Goal: Navigation & Orientation: Find specific page/section

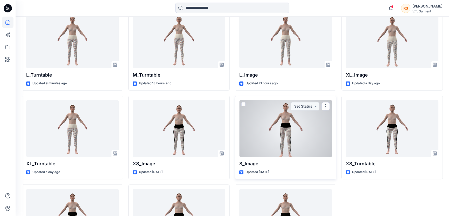
scroll to position [141, 0]
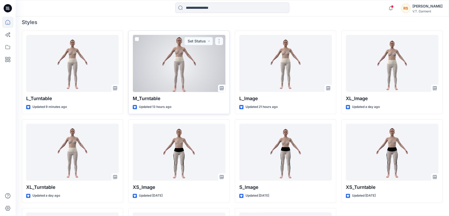
click at [219, 40] on button "button" at bounding box center [219, 41] width 8 height 8
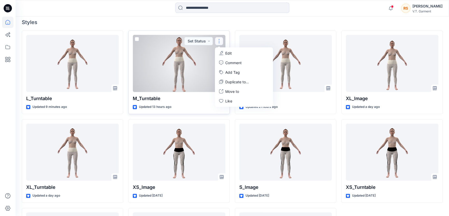
click at [179, 71] on div at bounding box center [179, 63] width 93 height 57
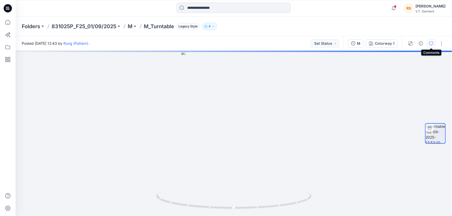
click at [431, 42] on icon "button" at bounding box center [431, 43] width 4 height 4
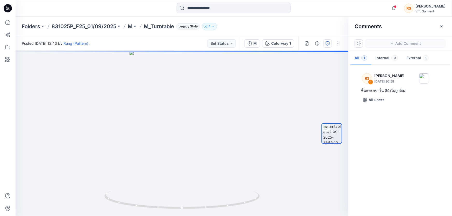
click at [394, 155] on div "RS 1 Rungnapa Supan September 02, 2025 20:58 ชิ้นแทรกขาใน สียังไม่ถูกต้อง All u…" at bounding box center [401, 139] width 104 height 146
click at [249, 117] on div at bounding box center [182, 134] width 333 height 166
click at [187, 126] on div at bounding box center [182, 134] width 333 height 166
click at [264, 145] on div at bounding box center [182, 134] width 333 height 166
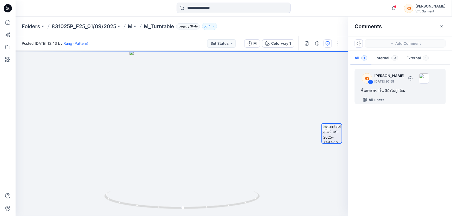
click at [384, 76] on p "[PERSON_NAME]" at bounding box center [389, 76] width 30 height 6
click at [384, 75] on p "[PERSON_NAME]" at bounding box center [389, 76] width 30 height 6
click at [378, 89] on div "ชิ้นแทรกขาใน สียังไม่ถูกต้อง" at bounding box center [400, 91] width 79 height 6
click at [394, 74] on p "[PERSON_NAME]" at bounding box center [389, 76] width 30 height 6
click at [328, 42] on icon "button" at bounding box center [328, 43] width 4 height 4
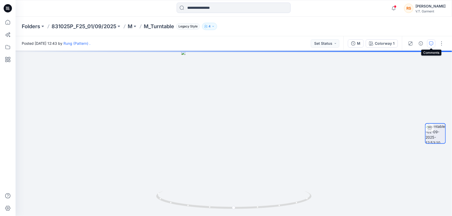
click at [431, 42] on icon "button" at bounding box center [431, 43] width 4 height 4
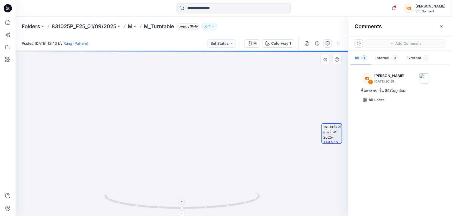
click at [183, 202] on icon at bounding box center [182, 202] width 3 height 3
click at [183, 214] on foreignobject at bounding box center [182, 214] width 6 height 6
click at [331, 129] on div at bounding box center [332, 133] width 21 height 21
drag, startPoint x: 192, startPoint y: 148, endPoint x: 186, endPoint y: 146, distance: 6.2
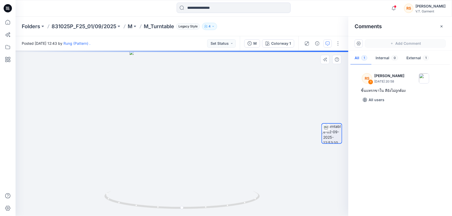
click at [193, 148] on div at bounding box center [182, 134] width 333 height 166
click at [188, 136] on div at bounding box center [182, 134] width 333 height 166
click at [385, 56] on button "Internal 0" at bounding box center [387, 58] width 31 height 13
click at [407, 108] on div at bounding box center [401, 139] width 104 height 146
click at [396, 95] on div at bounding box center [401, 139] width 104 height 146
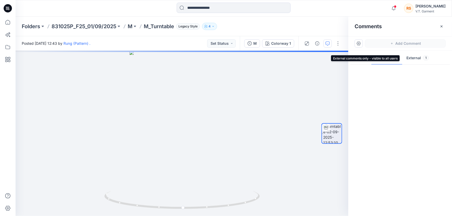
click at [412, 58] on button "External 1" at bounding box center [417, 58] width 31 height 13
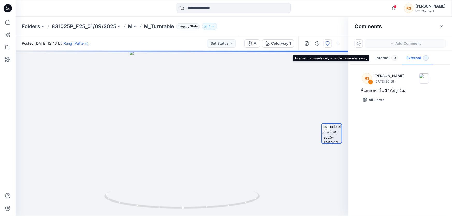
click at [384, 58] on button "Internal 0" at bounding box center [387, 58] width 31 height 13
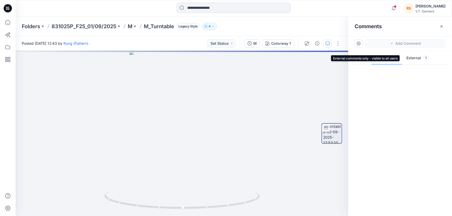
click at [413, 58] on button "External 1" at bounding box center [417, 58] width 31 height 13
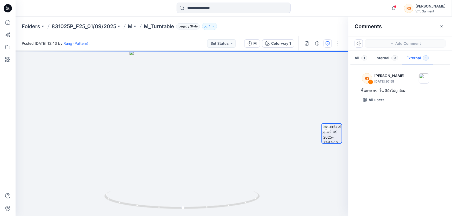
click at [403, 157] on div "RS 1 Rungnapa Supan September 02, 2025 20:58 ชิ้นแทรกขาใน สียังไม่ถูกต้อง All u…" at bounding box center [401, 139] width 104 height 146
click at [400, 145] on div "RS 1 Rungnapa Supan September 02, 2025 20:58 ชิ้นแทรกขาใน สียังไม่ถูกต้อง All u…" at bounding box center [401, 139] width 104 height 146
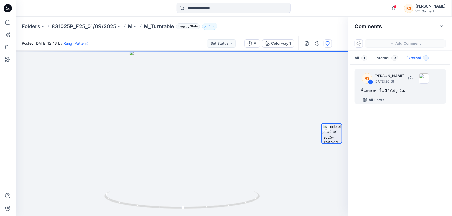
click at [367, 75] on div "RS" at bounding box center [367, 78] width 10 height 10
click at [378, 79] on p "September 02, 2025 20:58" at bounding box center [389, 81] width 30 height 5
click at [372, 82] on div "1" at bounding box center [370, 82] width 5 height 5
click at [429, 76] on img at bounding box center [424, 78] width 10 height 10
click at [413, 77] on icon "button" at bounding box center [411, 78] width 4 height 4
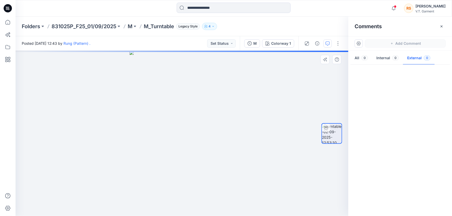
click at [256, 125] on div "2" at bounding box center [182, 134] width 333 height 166
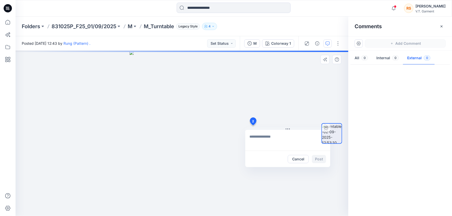
click at [288, 189] on div "2 Cancel Post" at bounding box center [182, 134] width 333 height 166
click at [419, 152] on div at bounding box center [401, 139] width 104 height 146
click at [412, 103] on div at bounding box center [401, 139] width 104 height 146
click at [282, 88] on div "2 Cancel Post" at bounding box center [182, 134] width 333 height 166
click at [264, 89] on div "2 Cancel Post" at bounding box center [182, 134] width 333 height 166
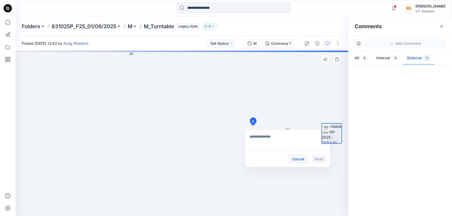
click at [301, 158] on button "Cancel" at bounding box center [298, 159] width 21 height 8
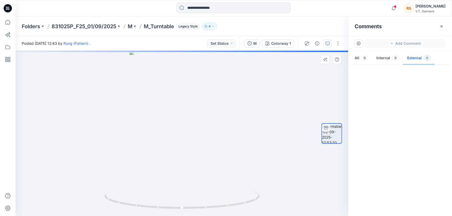
click at [272, 93] on div at bounding box center [182, 134] width 333 height 166
click at [414, 106] on div at bounding box center [401, 139] width 104 height 146
click at [393, 96] on div at bounding box center [401, 139] width 104 height 146
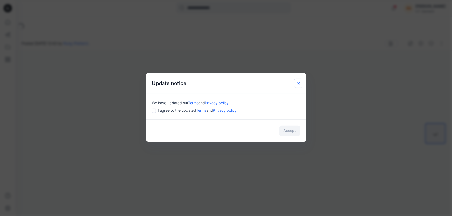
drag, startPoint x: 298, startPoint y: 83, endPoint x: 302, endPoint y: 83, distance: 4.5
click at [298, 83] on icon "Close" at bounding box center [299, 83] width 4 height 4
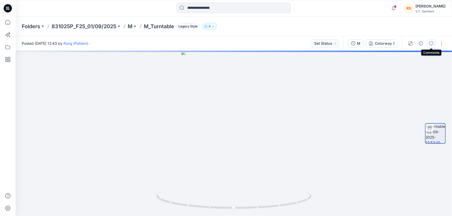
click at [434, 43] on button "button" at bounding box center [431, 43] width 8 height 8
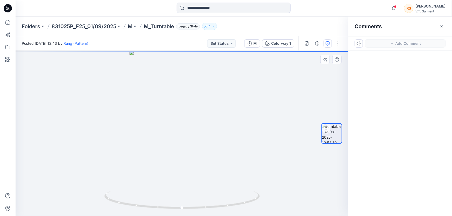
click at [264, 153] on div at bounding box center [182, 134] width 333 height 166
click at [186, 129] on div at bounding box center [182, 134] width 333 height 166
click at [185, 130] on div at bounding box center [182, 134] width 333 height 166
click at [259, 114] on div at bounding box center [182, 134] width 333 height 166
click at [360, 43] on button "button" at bounding box center [359, 43] width 8 height 8
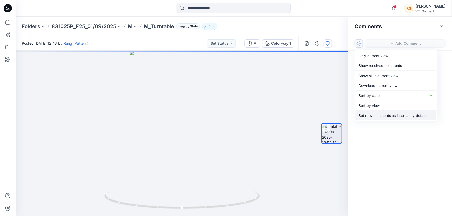
click at [390, 116] on p "Set new comments as internal by default" at bounding box center [393, 115] width 69 height 5
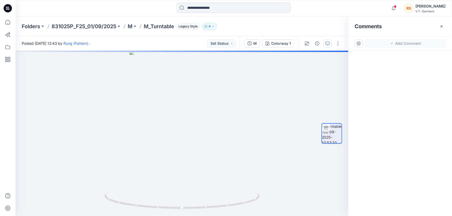
click at [393, 110] on div at bounding box center [401, 124] width 104 height 146
drag, startPoint x: 391, startPoint y: 123, endPoint x: 391, endPoint y: 120, distance: 3.4
click at [391, 123] on div at bounding box center [401, 124] width 104 height 146
click at [243, 164] on div at bounding box center [182, 134] width 333 height 166
click at [179, 115] on div at bounding box center [182, 134] width 333 height 166
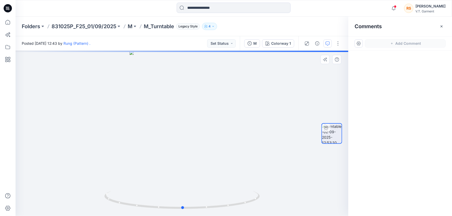
click at [266, 152] on div at bounding box center [182, 134] width 333 height 166
click at [329, 130] on div at bounding box center [326, 128] width 8 height 8
drag, startPoint x: 419, startPoint y: 97, endPoint x: 402, endPoint y: 76, distance: 27.2
click at [419, 97] on div at bounding box center [401, 124] width 104 height 146
click at [337, 43] on button "button" at bounding box center [338, 43] width 8 height 8
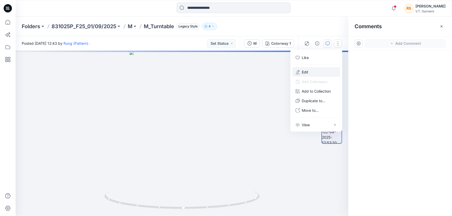
click at [303, 72] on p "Edit" at bounding box center [305, 71] width 6 height 5
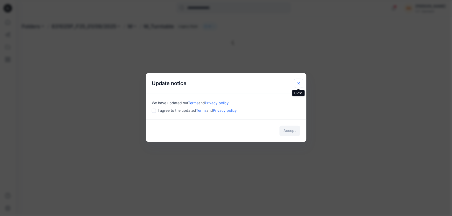
click at [298, 82] on icon "Close" at bounding box center [299, 83] width 4 height 4
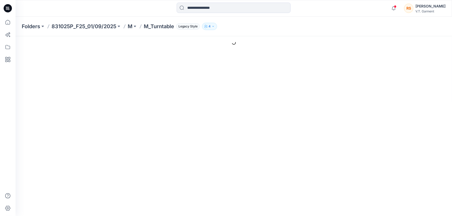
click at [214, 26] on icon "button" at bounding box center [213, 26] width 3 height 3
type input "**********"
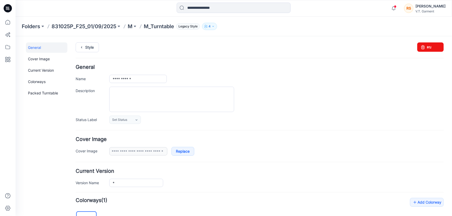
click at [375, 101] on div at bounding box center [276, 99] width 335 height 25
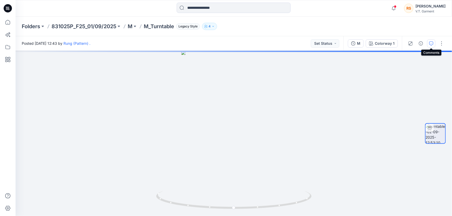
click at [430, 44] on icon "button" at bounding box center [431, 43] width 4 height 4
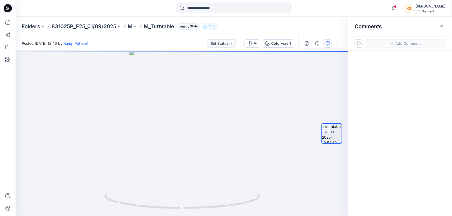
click at [407, 95] on div at bounding box center [401, 124] width 104 height 146
click at [399, 109] on div at bounding box center [401, 124] width 104 height 146
click at [9, 46] on icon at bounding box center [7, 46] width 11 height 11
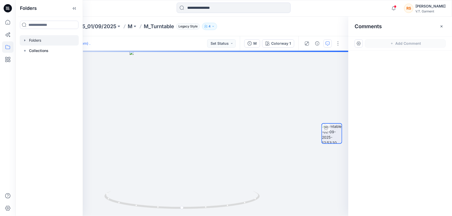
click at [36, 39] on div at bounding box center [49, 40] width 59 height 10
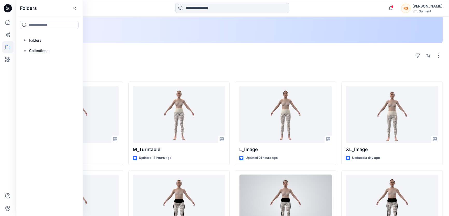
scroll to position [94, 0]
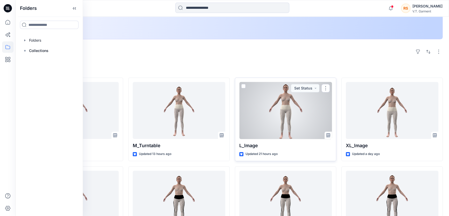
click at [290, 119] on div at bounding box center [285, 110] width 93 height 57
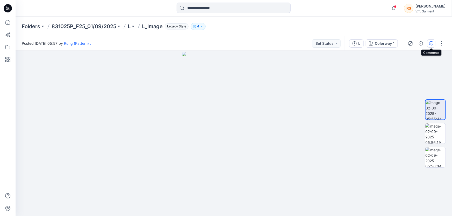
click at [431, 42] on icon "button" at bounding box center [431, 43] width 4 height 4
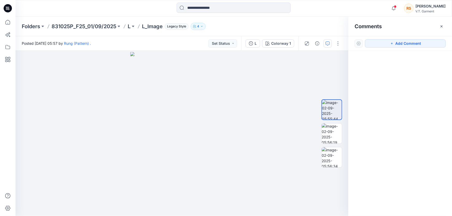
click at [408, 132] on div at bounding box center [401, 124] width 104 height 146
click at [405, 141] on div at bounding box center [401, 124] width 104 height 146
click at [405, 145] on div at bounding box center [401, 124] width 104 height 146
click at [360, 43] on div at bounding box center [359, 43] width 8 height 8
click at [359, 43] on div at bounding box center [359, 43] width 8 height 8
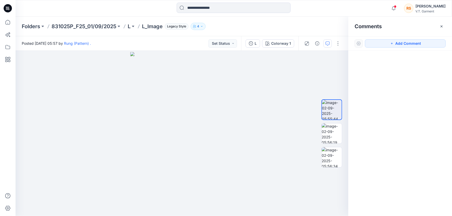
click at [359, 43] on div at bounding box center [359, 43] width 8 height 8
drag, startPoint x: 393, startPoint y: 101, endPoint x: 393, endPoint y: 105, distance: 4.4
click at [394, 102] on div at bounding box center [401, 124] width 104 height 146
drag, startPoint x: 407, startPoint y: 127, endPoint x: 13, endPoint y: 54, distance: 400.6
click at [406, 127] on div at bounding box center [401, 124] width 104 height 146
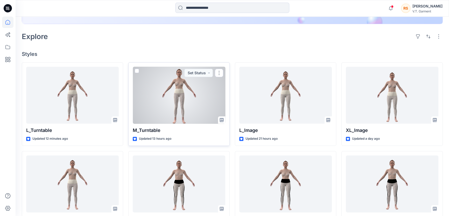
scroll to position [118, 0]
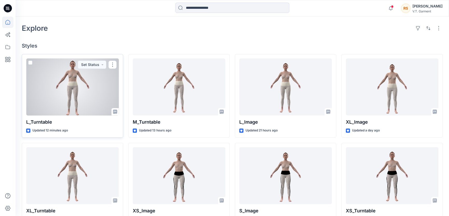
click at [73, 91] on div at bounding box center [72, 87] width 93 height 57
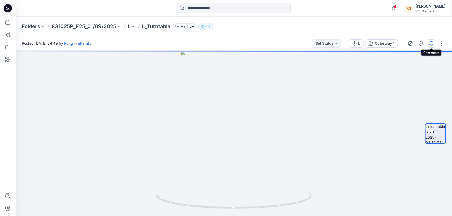
click at [432, 43] on icon "button" at bounding box center [431, 43] width 4 height 4
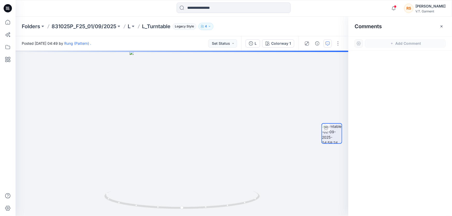
click at [402, 101] on div at bounding box center [401, 124] width 104 height 146
click at [405, 136] on div at bounding box center [401, 124] width 104 height 146
drag, startPoint x: 380, startPoint y: 95, endPoint x: 317, endPoint y: 48, distance: 78.9
click at [379, 95] on div at bounding box center [401, 124] width 104 height 146
click at [329, 42] on icon "button" at bounding box center [328, 43] width 4 height 4
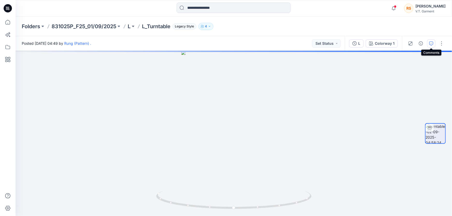
click at [430, 41] on icon "button" at bounding box center [431, 43] width 4 height 4
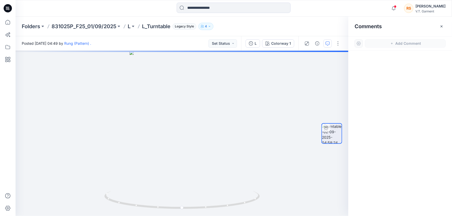
click at [403, 112] on div at bounding box center [401, 124] width 104 height 146
click at [390, 145] on div at bounding box center [401, 124] width 104 height 146
click at [186, 126] on div at bounding box center [182, 134] width 333 height 166
click at [187, 164] on div at bounding box center [182, 134] width 333 height 166
click at [274, 158] on div at bounding box center [182, 134] width 333 height 166
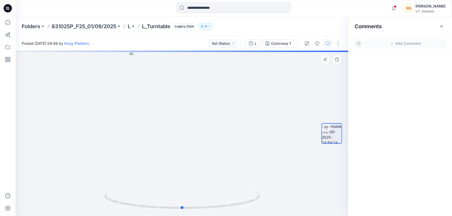
drag, startPoint x: 251, startPoint y: 114, endPoint x: 251, endPoint y: 149, distance: 35.0
click at [251, 114] on div at bounding box center [182, 134] width 333 height 166
click at [251, 149] on div at bounding box center [182, 134] width 333 height 166
click at [257, 162] on div at bounding box center [182, 134] width 333 height 166
click at [253, 121] on div at bounding box center [182, 134] width 333 height 166
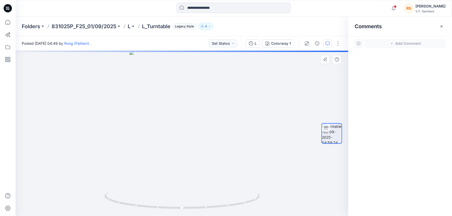
click at [267, 109] on div at bounding box center [182, 134] width 333 height 166
drag, startPoint x: 253, startPoint y: 135, endPoint x: 254, endPoint y: 146, distance: 11.2
click at [253, 135] on div at bounding box center [182, 134] width 333 height 166
click at [257, 158] on div at bounding box center [182, 134] width 333 height 166
drag, startPoint x: 421, startPoint y: 98, endPoint x: 420, endPoint y: 115, distance: 16.6
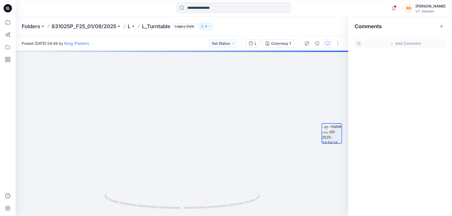
click at [421, 98] on div at bounding box center [401, 124] width 104 height 146
click at [420, 129] on div at bounding box center [401, 124] width 104 height 146
click at [411, 101] on div at bounding box center [401, 124] width 104 height 146
click at [409, 93] on div at bounding box center [401, 124] width 104 height 146
click at [394, 6] on icon "button" at bounding box center [393, 6] width 1 height 1
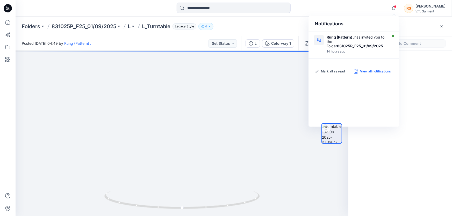
click at [376, 71] on p "View all notifications" at bounding box center [375, 71] width 31 height 5
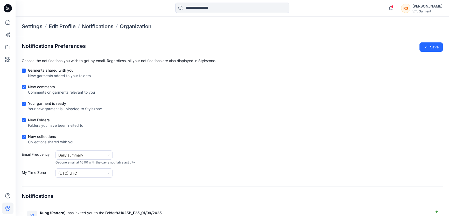
click at [301, 134] on div "New collections Collections shared with you" at bounding box center [232, 140] width 421 height 13
click at [309, 145] on div "New collections Collections shared with you" at bounding box center [232, 140] width 421 height 13
drag, startPoint x: 323, startPoint y: 112, endPoint x: 102, endPoint y: 44, distance: 231.4
click at [322, 112] on div "Your garment is ready Your new garment is uploaded to Stylezone" at bounding box center [232, 107] width 421 height 13
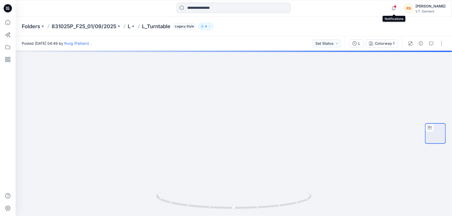
click at [394, 6] on span at bounding box center [395, 6] width 3 height 3
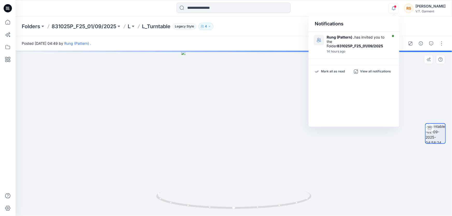
drag, startPoint x: 369, startPoint y: 165, endPoint x: 384, endPoint y: 166, distance: 14.6
click at [368, 166] on div at bounding box center [234, 134] width 437 height 166
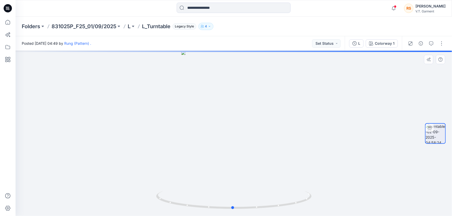
click at [384, 166] on div at bounding box center [234, 134] width 437 height 166
click at [430, 40] on button "button" at bounding box center [431, 43] width 8 height 8
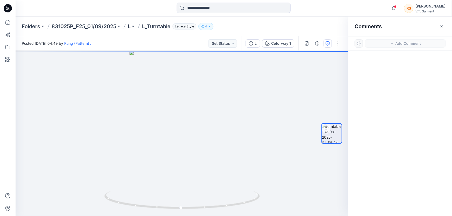
click at [411, 111] on div at bounding box center [401, 124] width 104 height 146
drag, startPoint x: 406, startPoint y: 122, endPoint x: 406, endPoint y: 115, distance: 7.8
click at [406, 121] on div at bounding box center [401, 124] width 104 height 146
drag, startPoint x: 381, startPoint y: 109, endPoint x: 378, endPoint y: 109, distance: 3.9
click at [381, 108] on div at bounding box center [401, 124] width 104 height 146
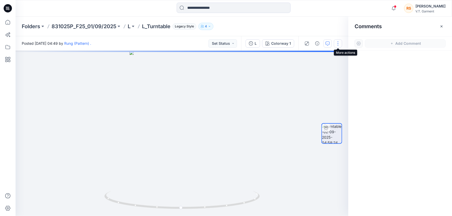
click at [340, 43] on button "button" at bounding box center [338, 43] width 8 height 8
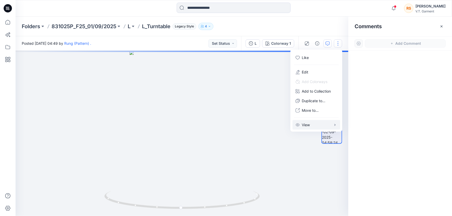
click at [334, 124] on icon "button" at bounding box center [335, 125] width 4 height 4
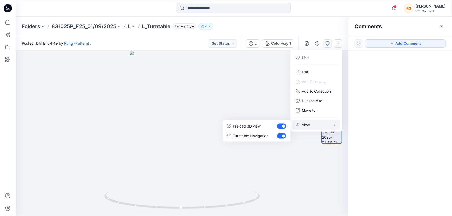
click at [398, 145] on div at bounding box center [401, 124] width 104 height 146
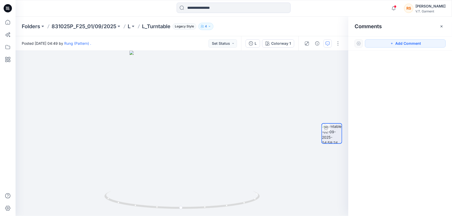
drag, startPoint x: 420, startPoint y: 124, endPoint x: 414, endPoint y: 133, distance: 10.1
click at [419, 125] on div at bounding box center [401, 124] width 104 height 146
click at [412, 143] on div at bounding box center [401, 124] width 104 height 146
click at [339, 43] on button "button" at bounding box center [338, 43] width 8 height 8
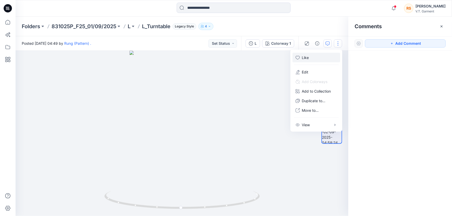
click at [306, 56] on p "Like" at bounding box center [305, 57] width 7 height 5
click at [394, 163] on div at bounding box center [401, 124] width 104 height 146
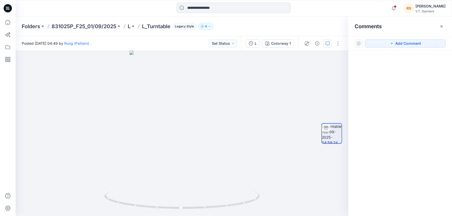
click at [401, 139] on div at bounding box center [401, 124] width 104 height 146
click at [401, 165] on div at bounding box center [401, 124] width 104 height 146
click at [392, 172] on div at bounding box center [401, 124] width 104 height 146
click at [392, 162] on div at bounding box center [401, 124] width 104 height 146
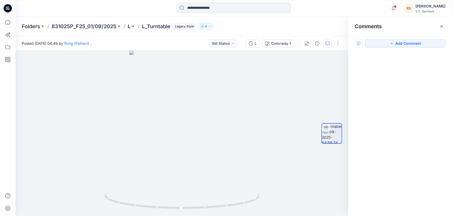
drag, startPoint x: 414, startPoint y: 128, endPoint x: 410, endPoint y: 145, distance: 18.2
click at [414, 129] on div at bounding box center [401, 124] width 104 height 146
click at [407, 176] on div at bounding box center [401, 124] width 104 height 146
click at [394, 125] on div at bounding box center [401, 124] width 104 height 146
click at [398, 165] on div at bounding box center [401, 124] width 104 height 146
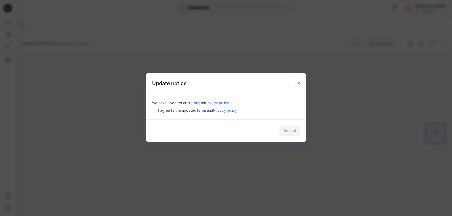
click at [298, 83] on icon "Close" at bounding box center [299, 83] width 2 height 2
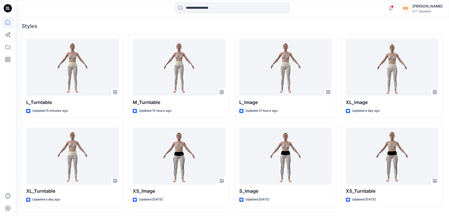
scroll to position [141, 0]
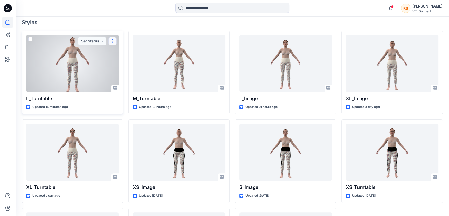
click at [114, 40] on button "button" at bounding box center [112, 41] width 8 height 8
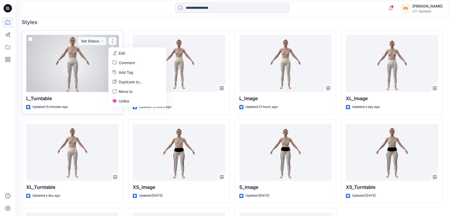
click at [76, 72] on div at bounding box center [72, 63] width 93 height 57
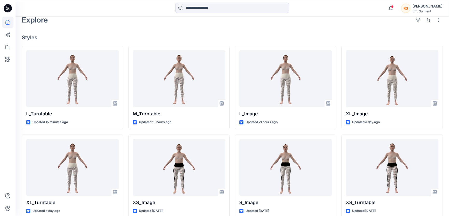
scroll to position [141, 0]
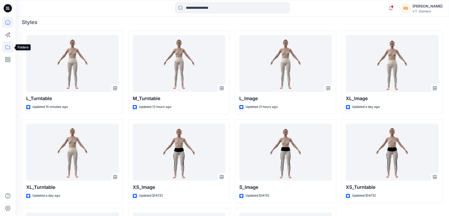
click at [6, 47] on icon at bounding box center [7, 46] width 11 height 11
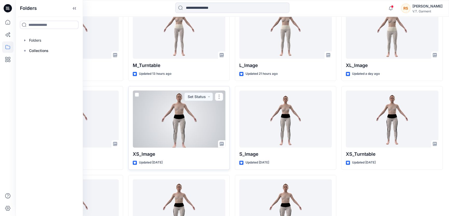
scroll to position [188, 0]
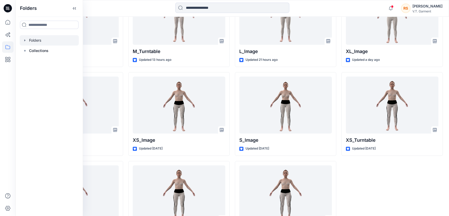
click at [36, 39] on div at bounding box center [49, 40] width 59 height 10
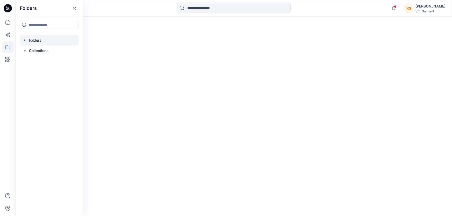
click at [36, 39] on div at bounding box center [49, 40] width 59 height 10
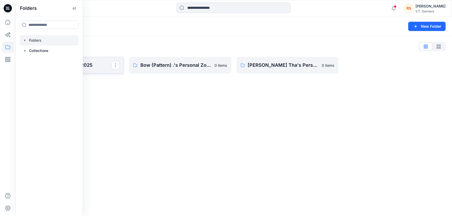
click at [94, 63] on p "831025P_F25_01/09/2025" at bounding box center [72, 65] width 78 height 7
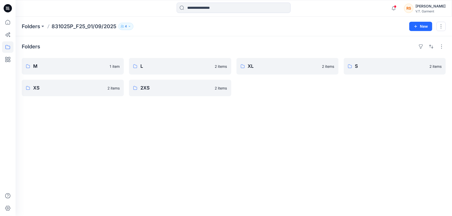
click at [194, 155] on div "Folders M 1 item XS 2 items L 2 items 2XS 2 items XL 2 items S 2 items" at bounding box center [234, 126] width 437 height 180
click at [163, 162] on div "Folders M 1 item XS 2 items L 2 items 2XS 2 items XL 2 items S 2 items" at bounding box center [234, 126] width 437 height 180
click at [207, 161] on div "Folders M 1 item XS 2 items L 2 items 2XS 2 items XL 2 items S 2 items" at bounding box center [234, 126] width 437 height 180
click at [198, 160] on div "Folders M 1 item XS 2 items L 2 items 2XS 2 items XL 2 items S 2 items" at bounding box center [234, 126] width 437 height 180
click at [168, 160] on div "Folders M 1 item XS 2 items L 2 items 2XS 2 items XL 2 items S 2 items" at bounding box center [234, 126] width 437 height 180
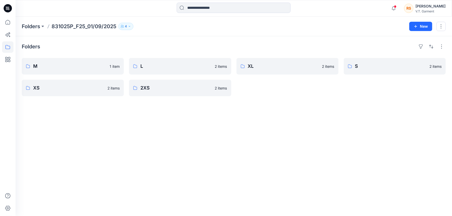
click at [182, 158] on div "Folders M 1 item XS 2 items L 2 items 2XS 2 items XL 2 items S 2 items" at bounding box center [234, 126] width 437 height 180
click at [178, 158] on div "Folders M 1 item XS 2 items L 2 items 2XS 2 items XL 2 items S 2 items" at bounding box center [234, 126] width 437 height 180
click at [177, 157] on div "Folders M 1 item XS 2 items L 2 items 2XS 2 items XL 2 items S 2 items" at bounding box center [234, 126] width 437 height 180
click at [173, 65] on p "L" at bounding box center [179, 66] width 78 height 7
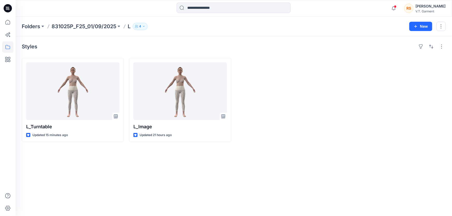
click at [205, 159] on div "Styles L_Turntable Updated 15 minutes ago L_lmage Updated 21 hours ago" at bounding box center [234, 126] width 437 height 180
click at [139, 148] on div "Styles L_Turntable Updated 15 minutes ago L_lmage Updated 21 hours ago" at bounding box center [234, 126] width 437 height 180
drag, startPoint x: 212, startPoint y: 171, endPoint x: 194, endPoint y: 173, distance: 18.1
click at [212, 171] on div "Styles L_Turntable Updated 15 minutes ago L_lmage Updated 21 hours ago" at bounding box center [234, 126] width 437 height 180
click at [166, 175] on div "Styles L_Turntable Updated 15 minutes ago L_lmage Updated 21 hours ago" at bounding box center [234, 126] width 437 height 180
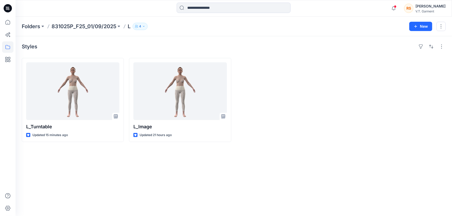
click at [138, 165] on div "Styles L_Turntable Updated 15 minutes ago L_lmage Updated 21 hours ago" at bounding box center [234, 126] width 437 height 180
click at [124, 166] on div "Styles L_Turntable Updated 15 minutes ago L_lmage Updated 21 hours ago" at bounding box center [234, 126] width 437 height 180
click at [376, 161] on div "Styles L_Turntable Updated 15 minutes ago L_lmage Updated 21 hours ago" at bounding box center [234, 126] width 437 height 180
click at [333, 174] on div "Styles L_Turntable Updated 15 minutes ago L_lmage Updated 21 hours ago" at bounding box center [234, 126] width 437 height 180
click at [269, 166] on div "Styles L_Turntable Updated 15 minutes ago L_lmage Updated 21 hours ago" at bounding box center [234, 126] width 437 height 180
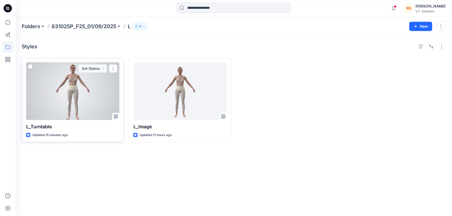
click at [69, 97] on div at bounding box center [72, 91] width 93 height 58
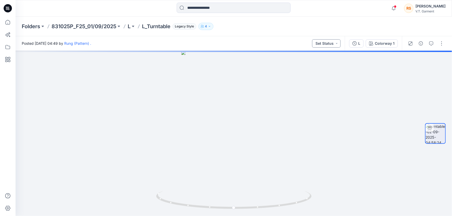
click at [339, 42] on button "Set Status" at bounding box center [326, 43] width 29 height 8
click at [367, 144] on div at bounding box center [234, 134] width 437 height 166
click at [432, 43] on icon "button" at bounding box center [431, 43] width 4 height 4
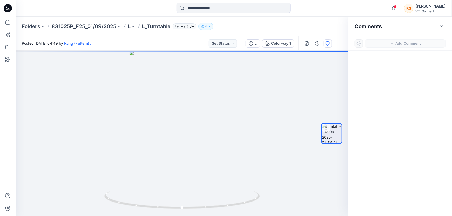
drag, startPoint x: 413, startPoint y: 112, endPoint x: 412, endPoint y: 115, distance: 2.7
click at [413, 112] on div at bounding box center [401, 124] width 104 height 146
click at [409, 158] on div at bounding box center [401, 124] width 104 height 146
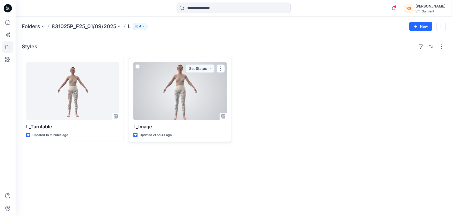
click at [183, 98] on div at bounding box center [179, 91] width 93 height 58
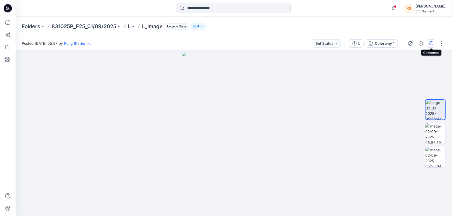
click at [432, 43] on icon "button" at bounding box center [431, 43] width 4 height 4
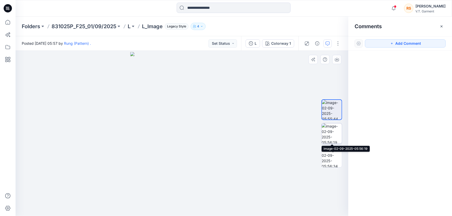
click at [332, 131] on img at bounding box center [332, 134] width 20 height 20
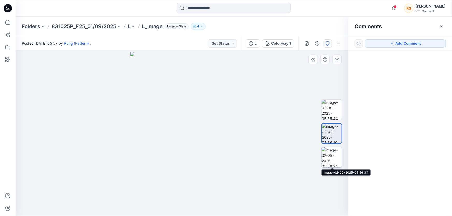
click at [329, 156] on img at bounding box center [332, 157] width 20 height 20
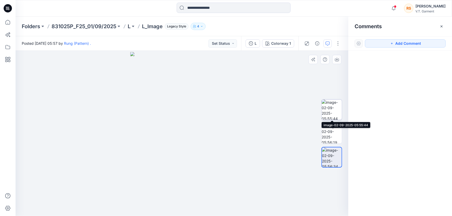
click at [331, 106] on img at bounding box center [332, 110] width 20 height 20
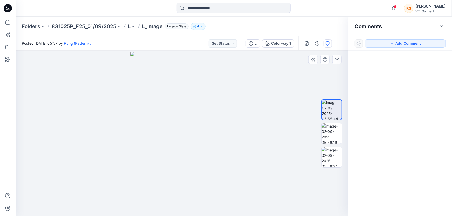
click at [275, 135] on div at bounding box center [182, 134] width 333 height 166
click at [332, 134] on img at bounding box center [332, 134] width 20 height 20
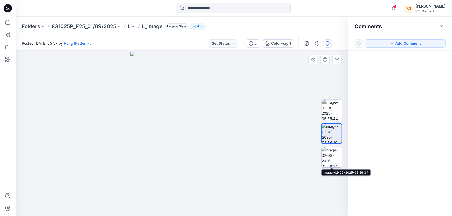
click at [336, 152] on img at bounding box center [332, 157] width 20 height 20
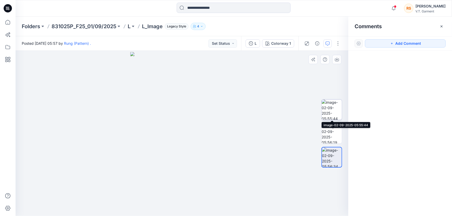
click at [334, 108] on img at bounding box center [332, 110] width 20 height 20
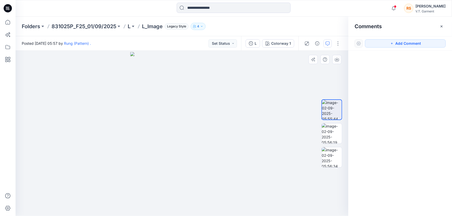
drag, startPoint x: 242, startPoint y: 150, endPoint x: 230, endPoint y: 146, distance: 12.8
click at [242, 150] on div at bounding box center [182, 134] width 333 height 166
click at [262, 165] on div at bounding box center [182, 134] width 333 height 166
click at [282, 162] on div at bounding box center [182, 134] width 333 height 166
click at [264, 179] on div at bounding box center [182, 134] width 333 height 166
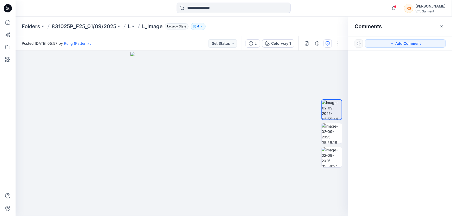
click at [419, 152] on div at bounding box center [401, 124] width 104 height 146
click at [328, 44] on icon "button" at bounding box center [328, 43] width 4 height 4
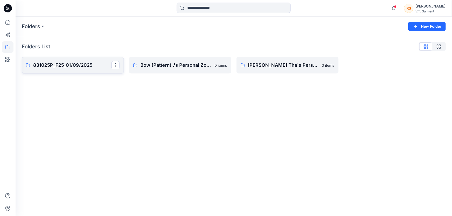
click at [69, 65] on p "831025P_F25_01/09/2025" at bounding box center [72, 65] width 78 height 7
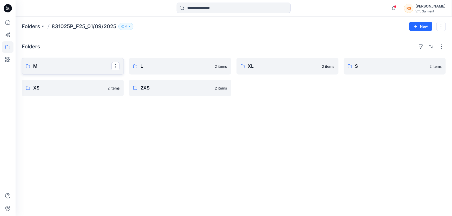
click at [54, 62] on link "M" at bounding box center [73, 66] width 102 height 17
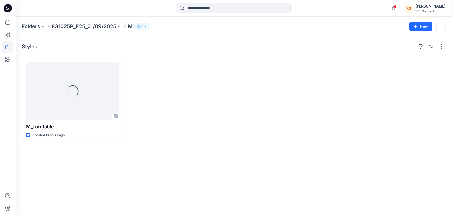
click at [173, 178] on div "Styles Loading... M_Turntable Updated 13 hours ago" at bounding box center [234, 126] width 437 height 180
click at [186, 163] on div "Styles Loading... M_Turntable Updated 13 hours ago" at bounding box center [234, 126] width 437 height 180
click at [126, 176] on div "Styles Loading... M_Turntable Updated 13 hours ago" at bounding box center [234, 126] width 437 height 180
click at [241, 168] on div "Styles Loading... M_Turntable Updated 13 hours ago" at bounding box center [234, 126] width 437 height 180
click at [181, 174] on div "Styles Loading... M_Turntable Updated 13 hours ago" at bounding box center [234, 126] width 437 height 180
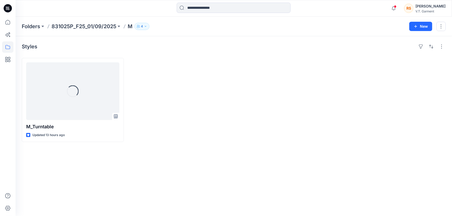
click at [203, 161] on div "Styles Loading... M_Turntable Updated 13 hours ago" at bounding box center [234, 126] width 437 height 180
click at [125, 171] on div "Styles Loading... M_Turntable Updated 13 hours ago" at bounding box center [234, 126] width 437 height 180
click at [138, 165] on div "Styles Loading... M_Turntable Updated 13 hours ago" at bounding box center [234, 126] width 437 height 180
click at [90, 169] on div "Styles Loading... M_Turntable Updated 13 hours ago" at bounding box center [234, 126] width 437 height 180
click at [118, 168] on div "Styles Loading... M_Turntable Updated 13 hours ago" at bounding box center [234, 126] width 437 height 180
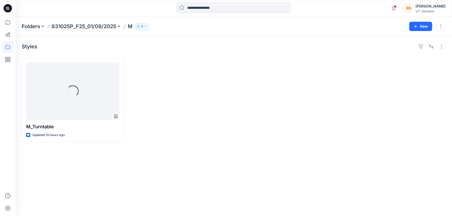
click at [177, 157] on div "Styles Loading... M_Turntable Updated 13 hours ago" at bounding box center [234, 126] width 437 height 180
click at [149, 161] on div "Styles Loading... M_Turntable Updated 13 hours ago" at bounding box center [234, 126] width 437 height 180
click at [218, 145] on div "Styles Loading... M_Turntable Updated 13 hours ago" at bounding box center [234, 126] width 437 height 180
drag, startPoint x: 172, startPoint y: 144, endPoint x: 129, endPoint y: 160, distance: 46.5
click at [168, 145] on div "Styles Loading... M_Turntable Updated 13 hours ago" at bounding box center [234, 126] width 437 height 180
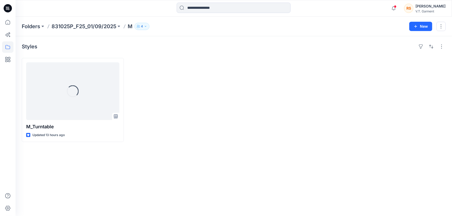
click at [128, 160] on div "Styles Loading... M_Turntable Updated 13 hours ago" at bounding box center [234, 126] width 437 height 180
drag, startPoint x: 196, startPoint y: 162, endPoint x: 202, endPoint y: 162, distance: 5.7
click at [206, 163] on div "Styles Loading... M_Turntable Updated 13 hours ago" at bounding box center [234, 126] width 437 height 180
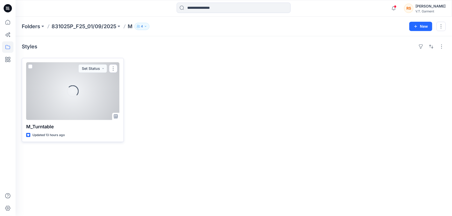
click at [59, 93] on div "Loading..." at bounding box center [72, 91] width 93 height 58
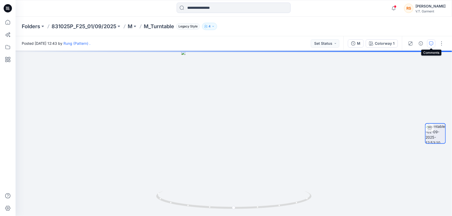
click at [430, 43] on icon "button" at bounding box center [431, 43] width 4 height 4
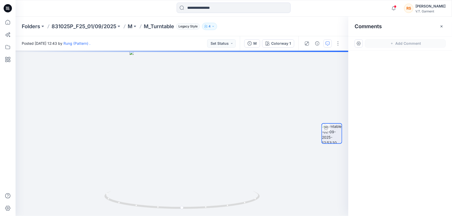
click at [407, 128] on div at bounding box center [401, 124] width 104 height 146
click at [206, 210] on div at bounding box center [182, 134] width 333 height 166
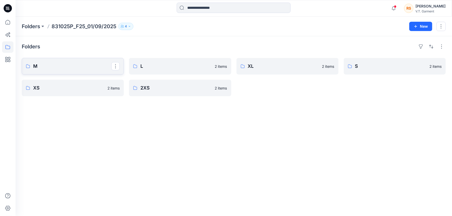
click at [66, 67] on p "M" at bounding box center [72, 66] width 78 height 7
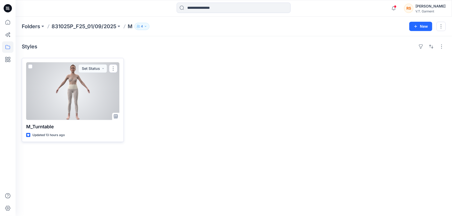
click at [74, 100] on div at bounding box center [72, 91] width 93 height 58
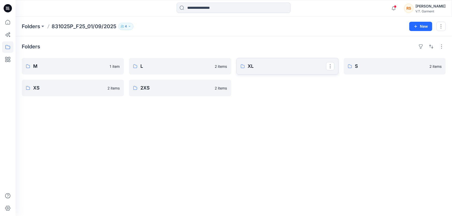
click at [281, 67] on p "XL" at bounding box center [287, 66] width 78 height 7
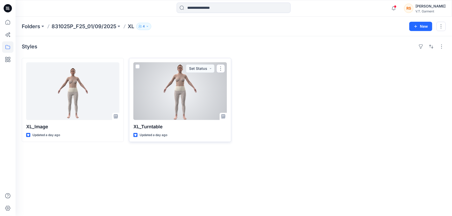
click at [192, 98] on div at bounding box center [179, 91] width 93 height 58
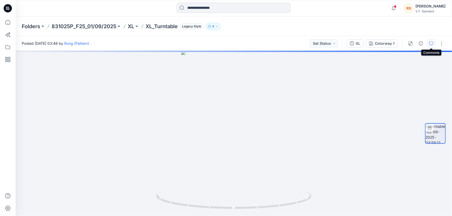
click at [431, 42] on icon "button" at bounding box center [431, 43] width 4 height 4
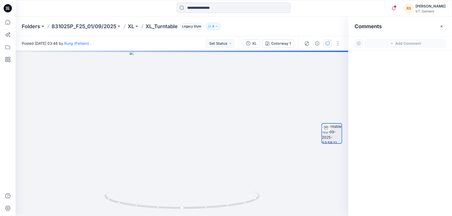
click at [393, 108] on div at bounding box center [401, 124] width 104 height 146
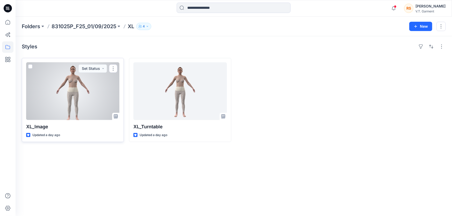
click at [83, 103] on div at bounding box center [72, 91] width 93 height 58
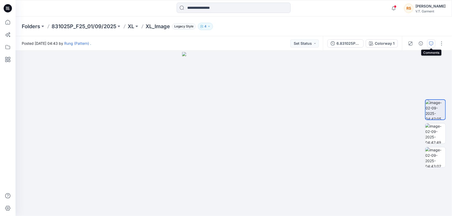
click at [431, 42] on icon "button" at bounding box center [431, 43] width 4 height 4
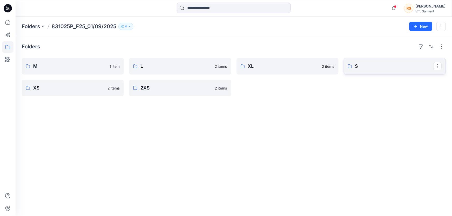
click at [378, 66] on p "S" at bounding box center [394, 66] width 78 height 7
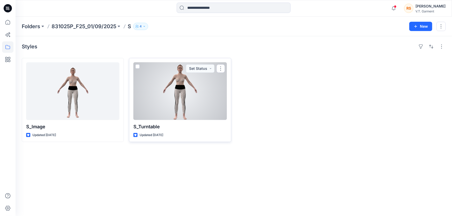
click at [171, 103] on div at bounding box center [179, 91] width 93 height 58
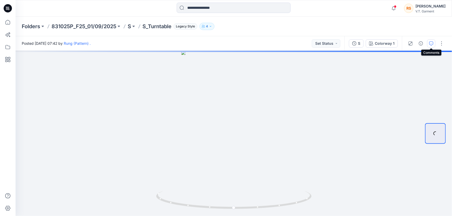
click at [433, 43] on icon "button" at bounding box center [431, 43] width 4 height 4
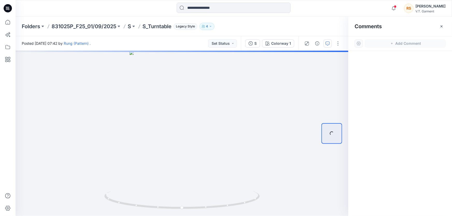
click at [406, 150] on div at bounding box center [401, 124] width 104 height 146
click at [328, 43] on icon "button" at bounding box center [328, 43] width 4 height 4
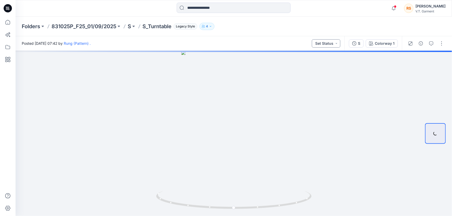
click at [328, 43] on button "Set Status" at bounding box center [326, 43] width 29 height 8
click at [371, 119] on div at bounding box center [234, 134] width 437 height 166
click at [433, 44] on icon "button" at bounding box center [431, 43] width 4 height 4
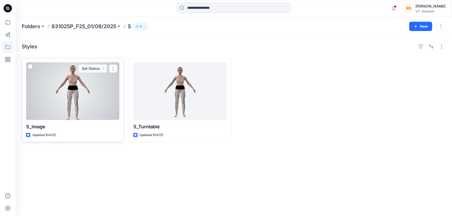
click at [41, 100] on div at bounding box center [72, 91] width 93 height 58
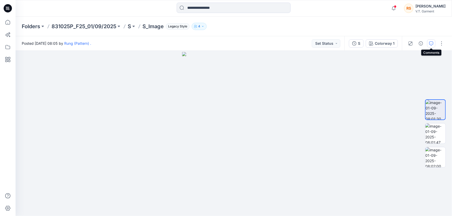
click at [433, 43] on icon "button" at bounding box center [431, 43] width 4 height 4
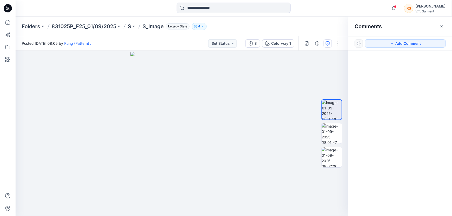
click at [416, 138] on div at bounding box center [401, 124] width 104 height 146
click at [416, 151] on div at bounding box center [401, 124] width 104 height 146
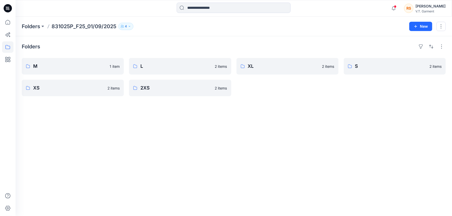
click at [376, 139] on div "Folders M 1 item XS 2 items L 2 items 2XS 2 items XL 2 items S 2 items" at bounding box center [234, 126] width 437 height 180
drag, startPoint x: 317, startPoint y: 168, endPoint x: 246, endPoint y: 165, distance: 71.6
click at [316, 168] on div "Folders M 1 item XS 2 items L 2 items 2XS 2 items XL 2 items S 2 items" at bounding box center [234, 126] width 437 height 180
click at [78, 86] on p "XS" at bounding box center [72, 87] width 78 height 7
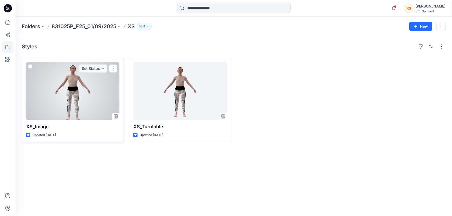
click at [78, 92] on div at bounding box center [72, 91] width 93 height 58
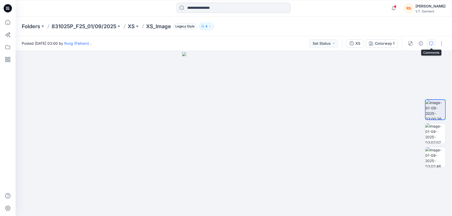
click at [433, 43] on icon "button" at bounding box center [431, 43] width 4 height 4
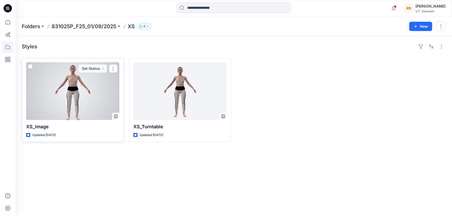
click at [81, 84] on div at bounding box center [72, 91] width 93 height 58
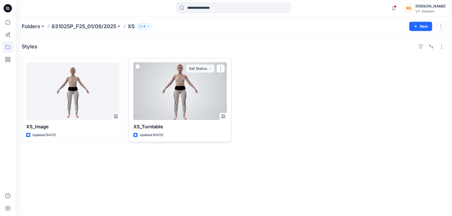
click at [182, 89] on div at bounding box center [179, 91] width 93 height 58
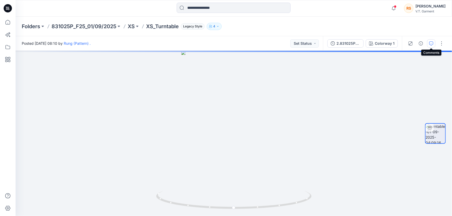
click at [432, 44] on icon "button" at bounding box center [431, 43] width 4 height 4
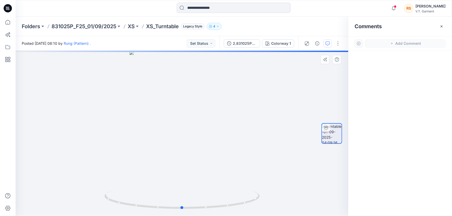
click at [111, 122] on div at bounding box center [182, 134] width 333 height 166
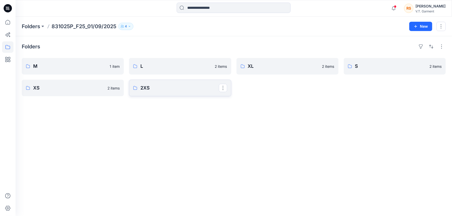
click at [160, 85] on p "2XS" at bounding box center [179, 87] width 78 height 7
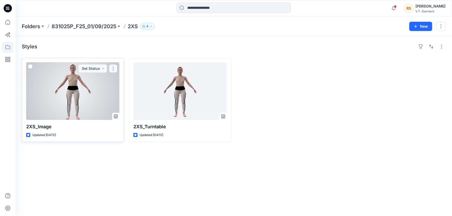
click at [114, 68] on button "button" at bounding box center [113, 69] width 8 height 8
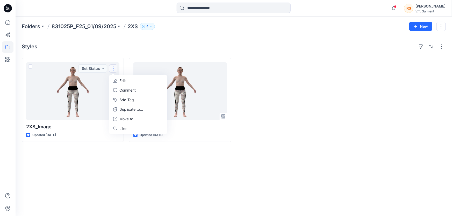
click at [272, 159] on div "Styles 2XS_lmage Updated [DATE] Set Status Edit Comment Add Tag Duplicate to...…" at bounding box center [234, 126] width 437 height 180
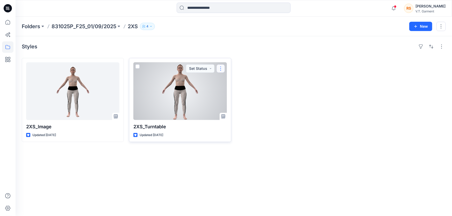
click at [222, 67] on button "button" at bounding box center [221, 69] width 8 height 8
click at [237, 88] on p "Comment" at bounding box center [235, 90] width 16 height 5
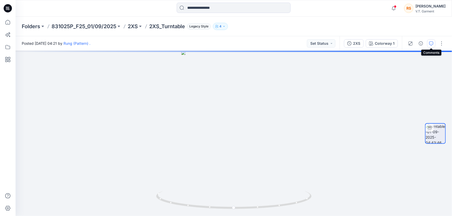
click at [432, 43] on icon "button" at bounding box center [431, 43] width 4 height 4
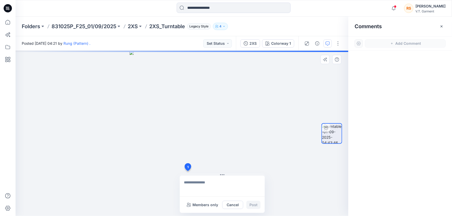
click at [188, 171] on div "1 Members only Cancel Post" at bounding box center [182, 134] width 333 height 166
click at [237, 206] on button "Cancel" at bounding box center [232, 205] width 21 height 8
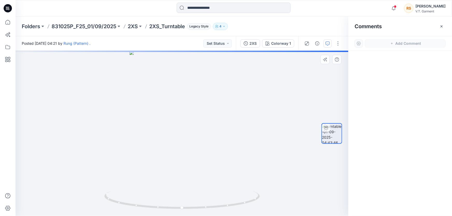
click at [403, 84] on div at bounding box center [401, 124] width 104 height 146
click at [188, 167] on div at bounding box center [182, 134] width 333 height 166
click at [292, 163] on div at bounding box center [182, 134] width 333 height 166
drag, startPoint x: 191, startPoint y: 117, endPoint x: 287, endPoint y: 153, distance: 102.6
click at [287, 153] on div at bounding box center [182, 134] width 333 height 166
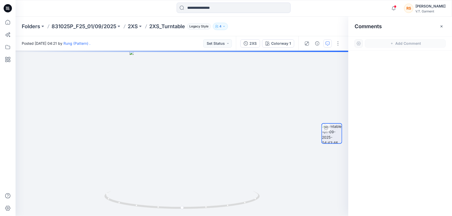
click at [414, 138] on div at bounding box center [401, 124] width 104 height 146
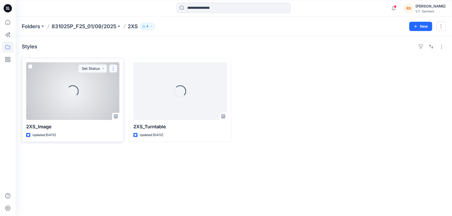
click at [114, 68] on button "button" at bounding box center [113, 69] width 8 height 8
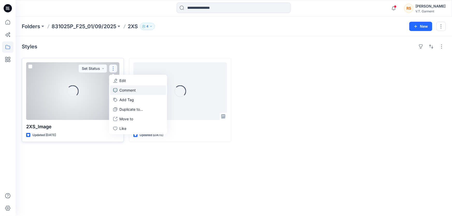
click at [129, 90] on p "Comment" at bounding box center [127, 90] width 16 height 5
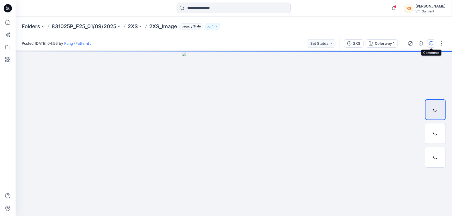
click at [432, 43] on icon "button" at bounding box center [431, 43] width 4 height 4
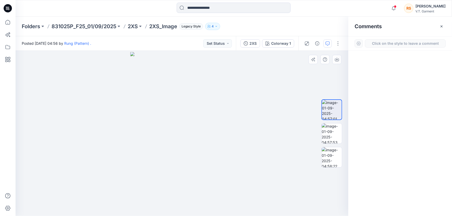
click at [182, 123] on div "1" at bounding box center [182, 134] width 333 height 166
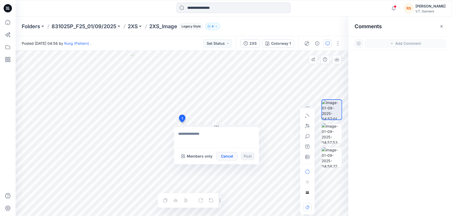
click at [230, 156] on button "Cancel" at bounding box center [227, 156] width 21 height 8
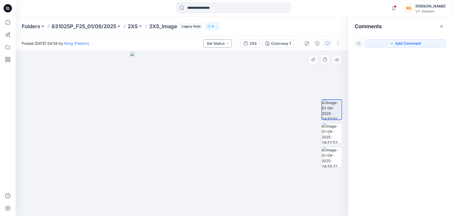
click at [230, 42] on button "Set Status" at bounding box center [217, 43] width 29 height 8
click at [249, 158] on div at bounding box center [182, 134] width 333 height 166
click at [307, 45] on icon "button" at bounding box center [307, 43] width 4 height 4
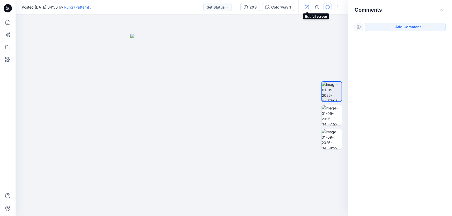
click at [307, 7] on icon "button" at bounding box center [307, 7] width 4 height 4
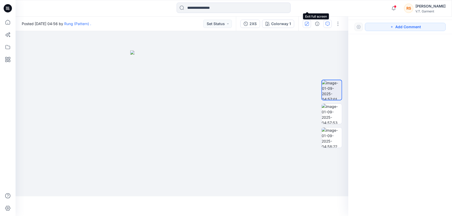
click at [307, 7] on div at bounding box center [234, 8] width 218 height 11
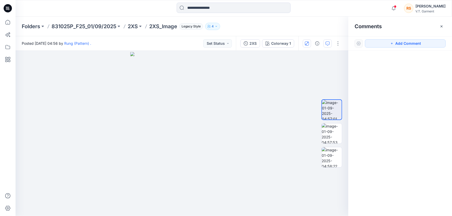
click at [410, 129] on div at bounding box center [401, 124] width 104 height 146
click at [415, 149] on div at bounding box center [401, 124] width 104 height 146
click at [402, 161] on div at bounding box center [401, 124] width 104 height 146
click at [405, 156] on div at bounding box center [401, 124] width 104 height 146
click at [402, 173] on div at bounding box center [401, 124] width 104 height 146
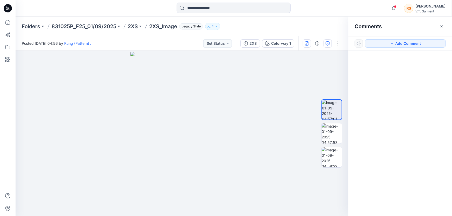
click at [401, 179] on div at bounding box center [401, 124] width 104 height 146
click at [396, 170] on div at bounding box center [401, 124] width 104 height 146
click at [396, 178] on div at bounding box center [401, 124] width 104 height 146
click at [399, 169] on div at bounding box center [401, 124] width 104 height 146
click at [393, 185] on div at bounding box center [401, 124] width 104 height 146
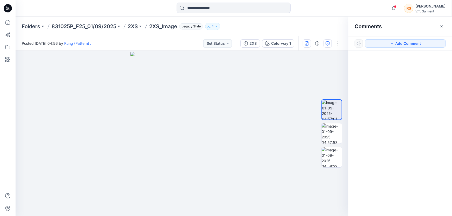
click at [380, 164] on div at bounding box center [401, 124] width 104 height 146
click at [397, 176] on div at bounding box center [401, 124] width 104 height 146
